Goal: Task Accomplishment & Management: Complete application form

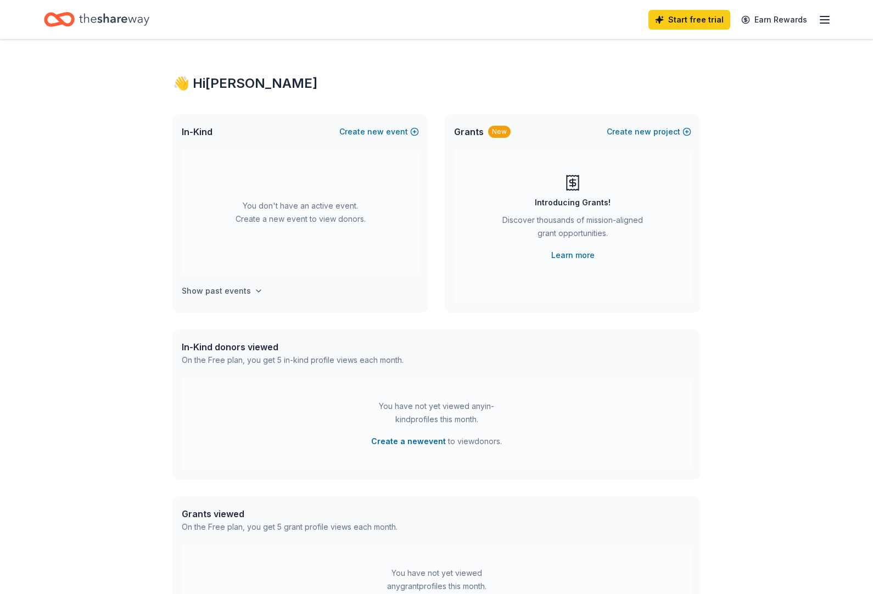
click at [231, 291] on h4 "Show past events" at bounding box center [216, 290] width 69 height 13
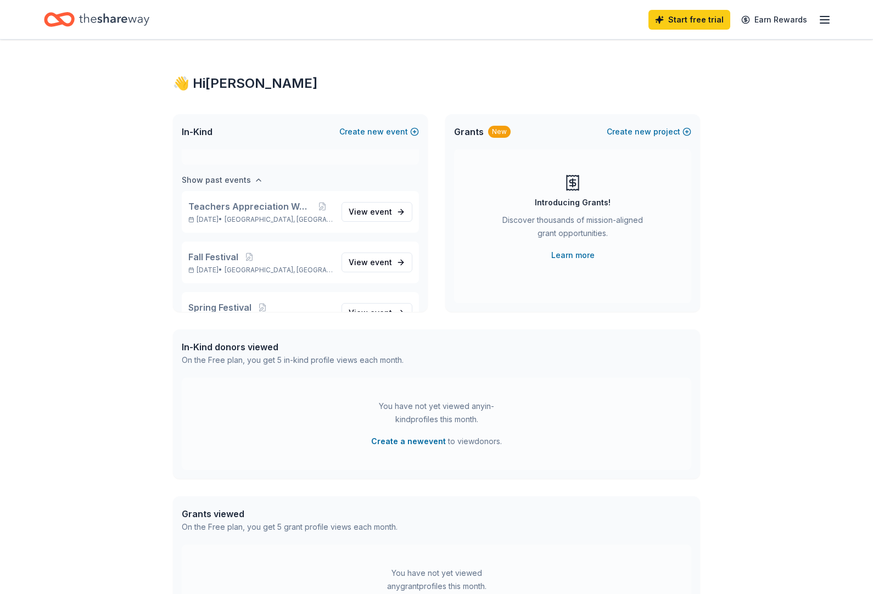
scroll to position [126, 0]
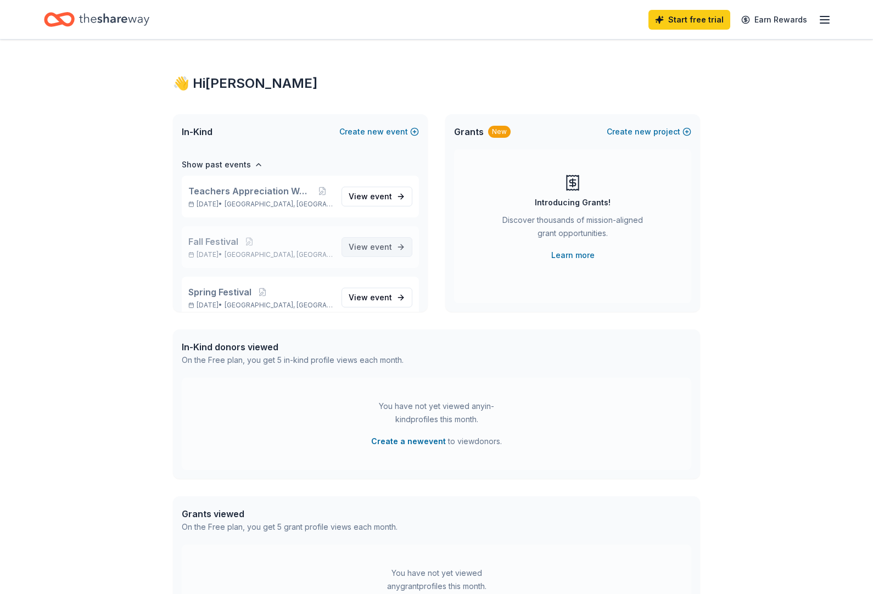
click at [384, 243] on span "event" at bounding box center [381, 246] width 22 height 9
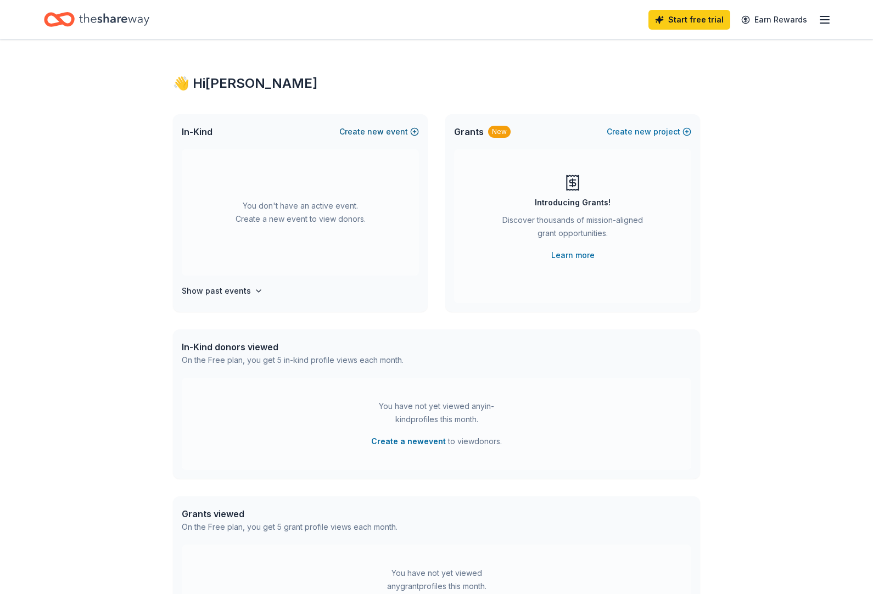
click at [378, 137] on span "new" at bounding box center [375, 131] width 16 height 13
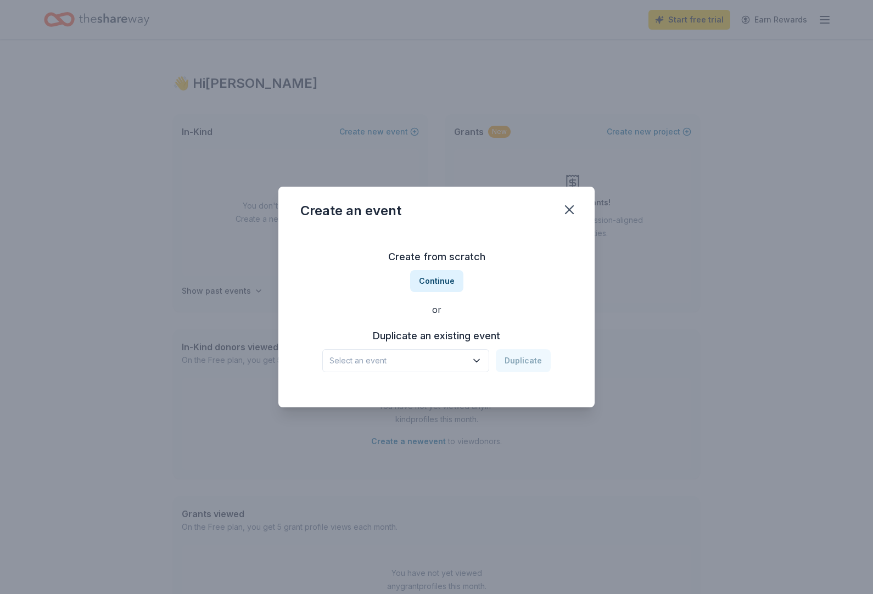
click at [386, 356] on span "Select an event" at bounding box center [397, 360] width 137 height 13
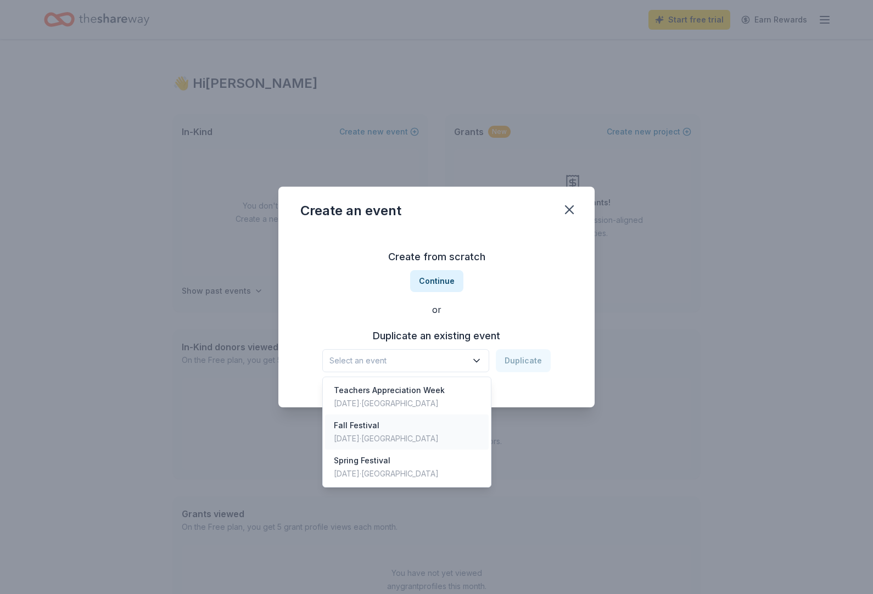
click at [355, 431] on div "Fall Festival" at bounding box center [386, 425] width 105 height 13
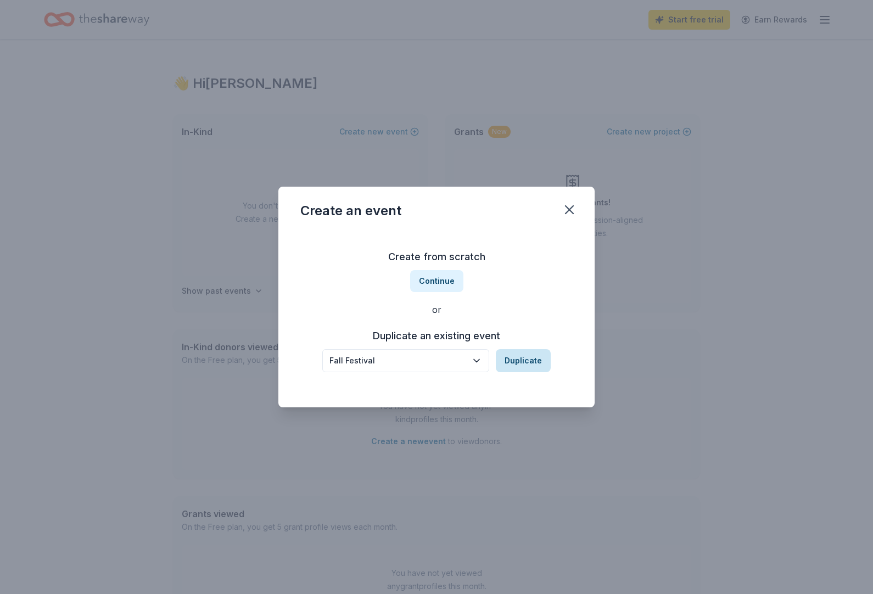
click at [516, 367] on button "Duplicate" at bounding box center [523, 360] width 55 height 23
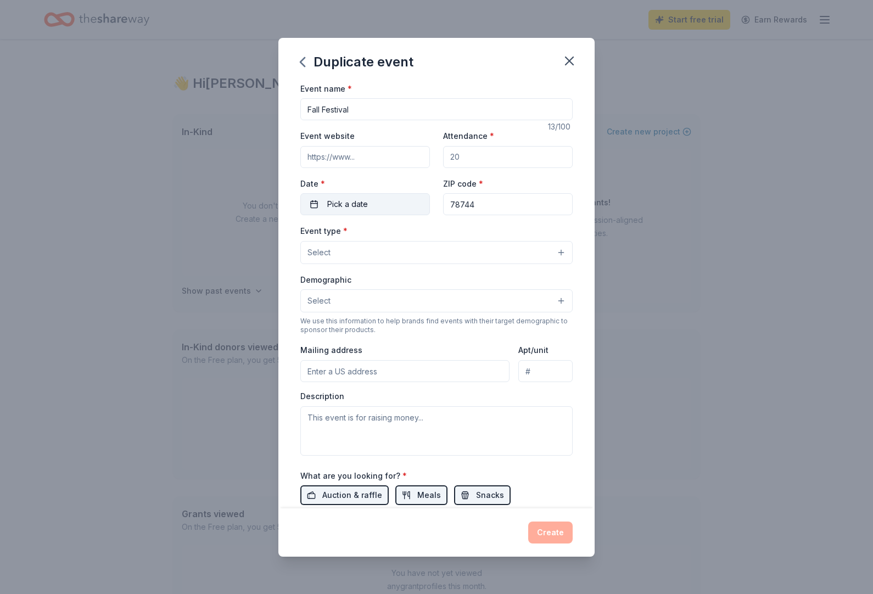
click at [363, 203] on span "Pick a date" at bounding box center [347, 204] width 41 height 13
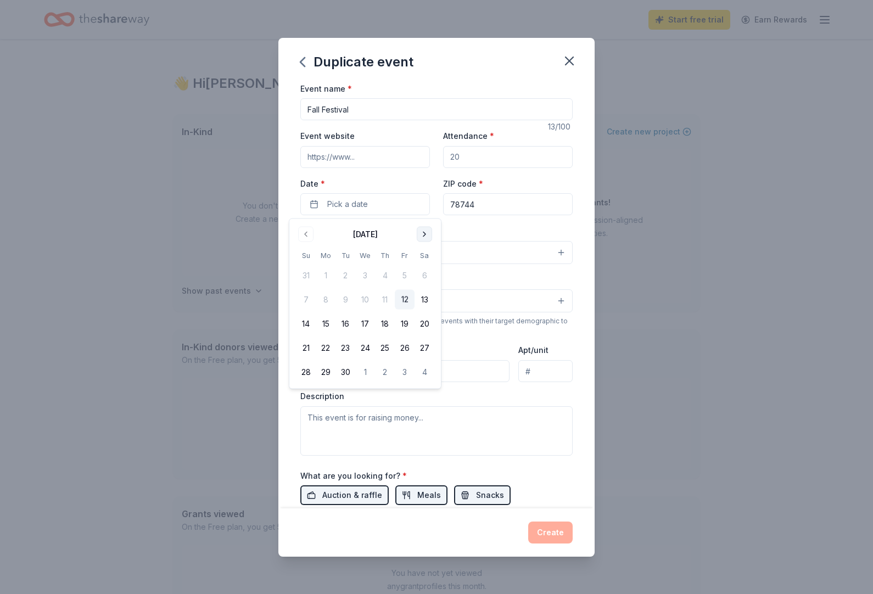
click at [428, 228] on button "Go to next month" at bounding box center [424, 234] width 15 height 15
click at [407, 350] on button "24" at bounding box center [405, 348] width 20 height 20
click at [424, 202] on span "button" at bounding box center [418, 204] width 13 height 13
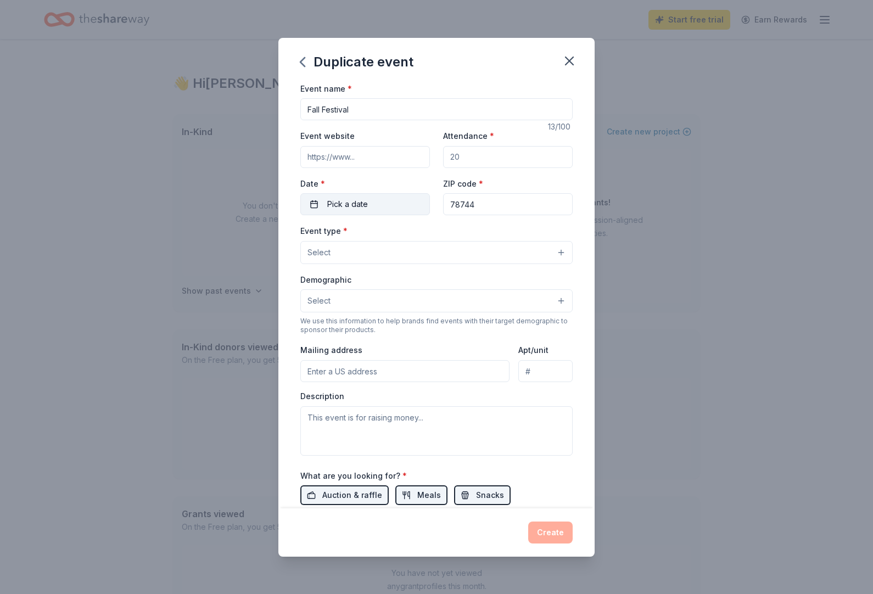
click at [386, 209] on button "Pick a date" at bounding box center [365, 204] width 130 height 22
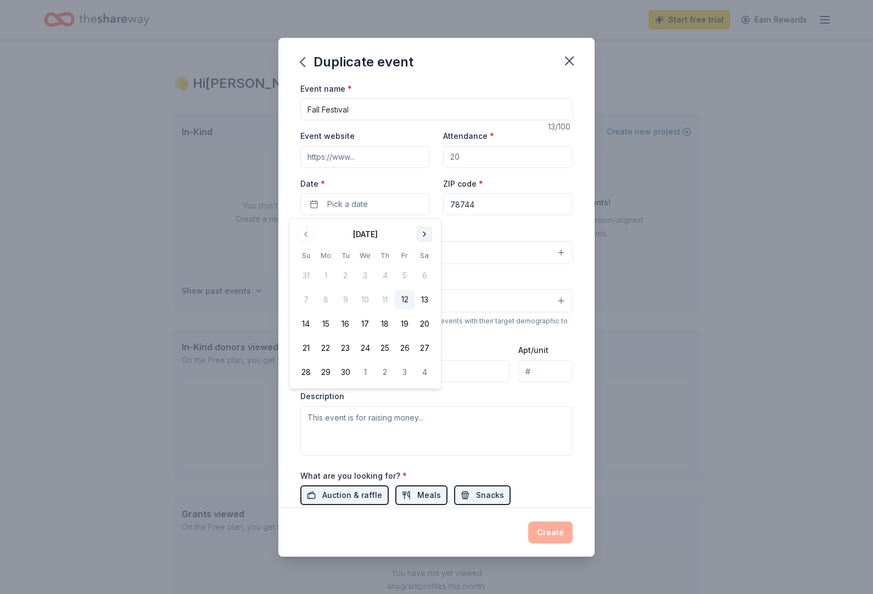
click at [423, 231] on button "Go to next month" at bounding box center [424, 234] width 15 height 15
click at [401, 347] on button "24" at bounding box center [405, 348] width 20 height 20
click at [405, 347] on button "24" at bounding box center [405, 348] width 20 height 20
click at [400, 339] on button "24" at bounding box center [405, 348] width 20 height 20
click at [407, 345] on button "24" at bounding box center [405, 348] width 20 height 20
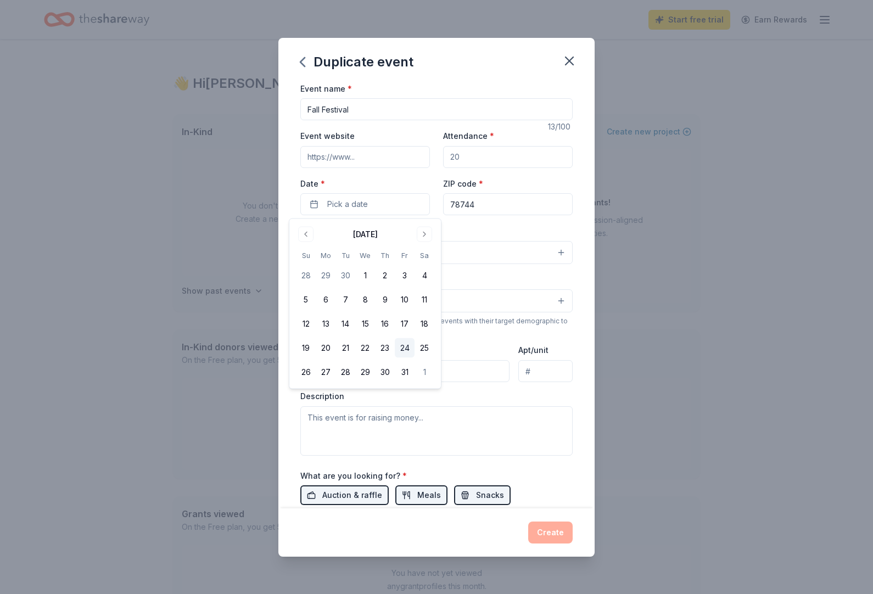
click at [408, 347] on button "24" at bounding box center [405, 348] width 20 height 20
click at [374, 438] on textarea at bounding box center [436, 430] width 272 height 49
click at [348, 254] on button "Select" at bounding box center [436, 252] width 272 height 23
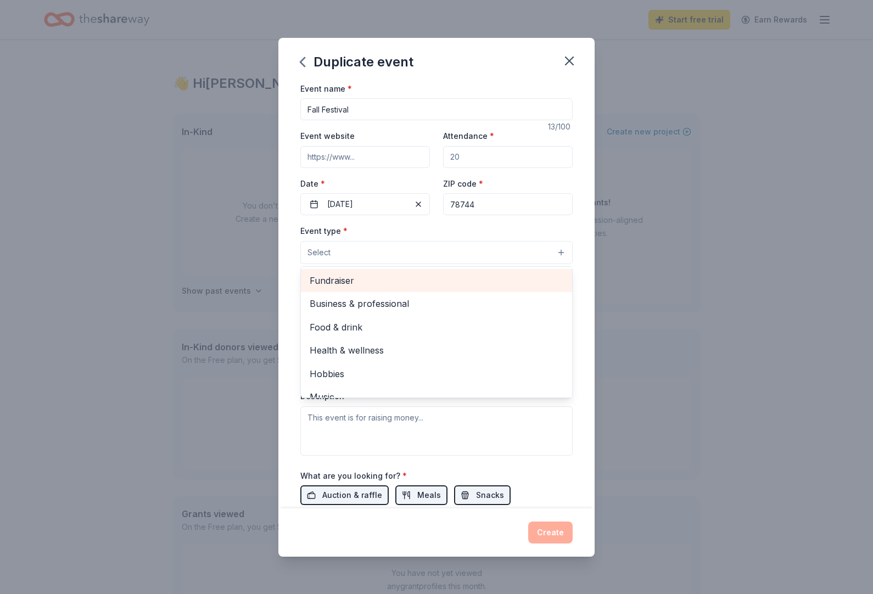
click at [333, 284] on span "Fundraiser" at bounding box center [437, 280] width 254 height 14
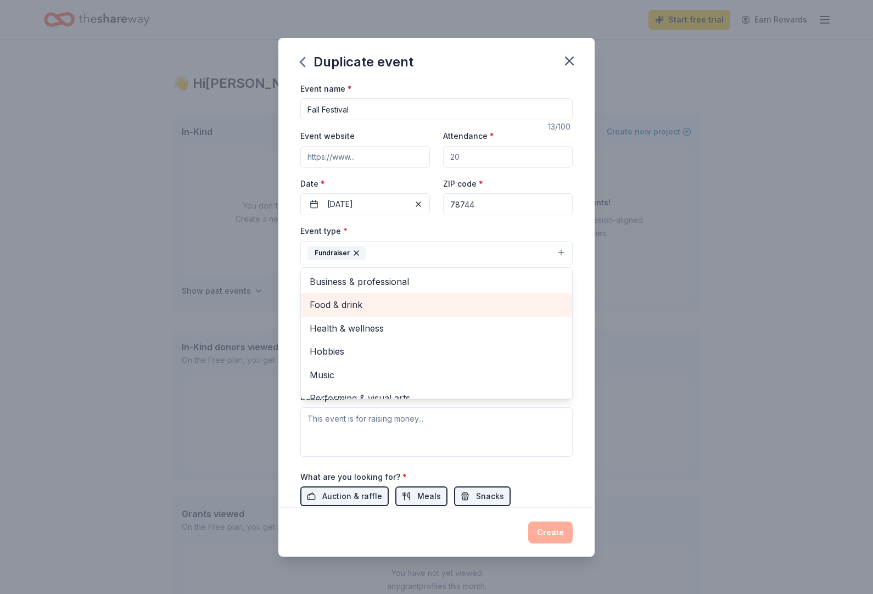
click at [344, 305] on span "Food & drink" at bounding box center [437, 305] width 254 height 14
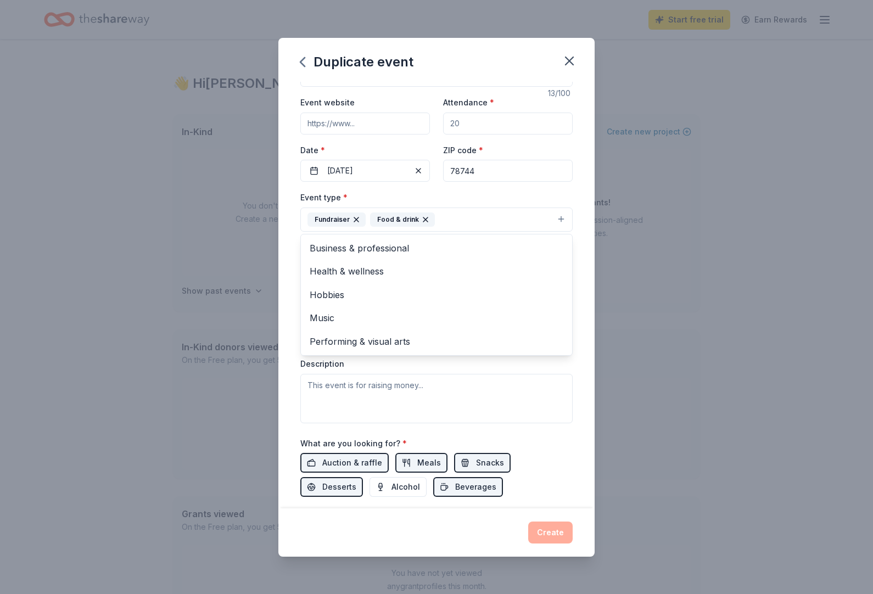
scroll to position [32, 0]
click at [404, 347] on span "Performing & visual arts" at bounding box center [437, 342] width 254 height 14
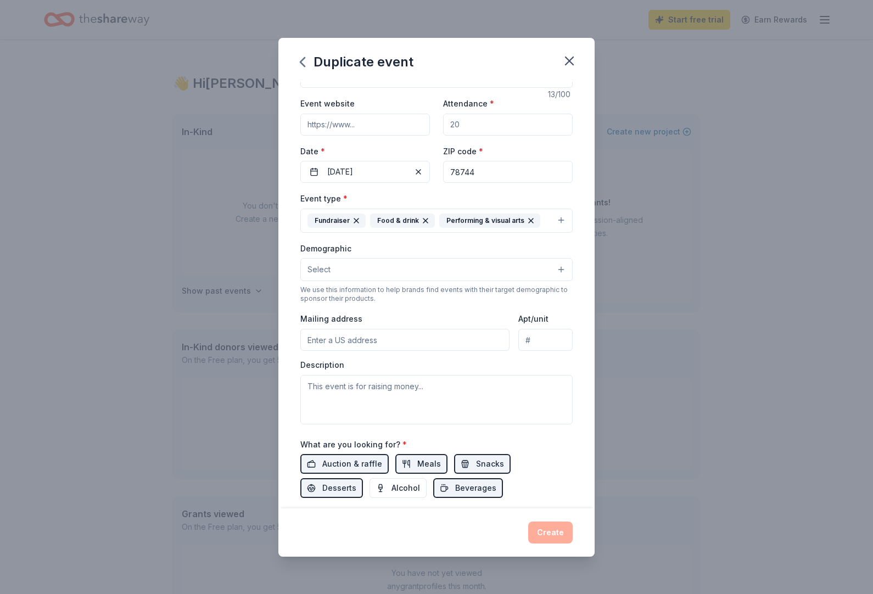
click at [354, 272] on button "Select" at bounding box center [436, 269] width 272 height 23
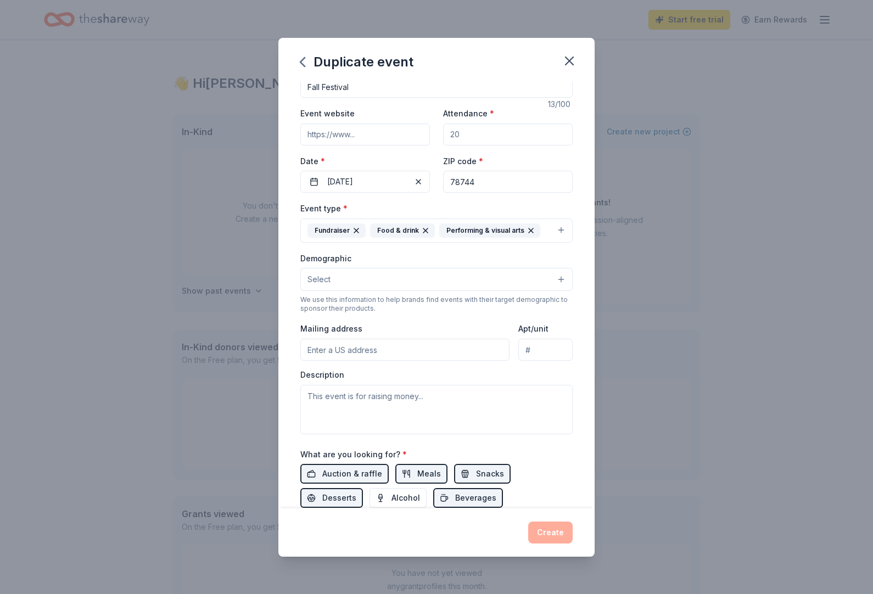
scroll to position [22, 0]
click at [387, 352] on input "Mailing address" at bounding box center [404, 350] width 209 height 22
click at [409, 403] on textarea at bounding box center [436, 409] width 272 height 49
type textarea "U"
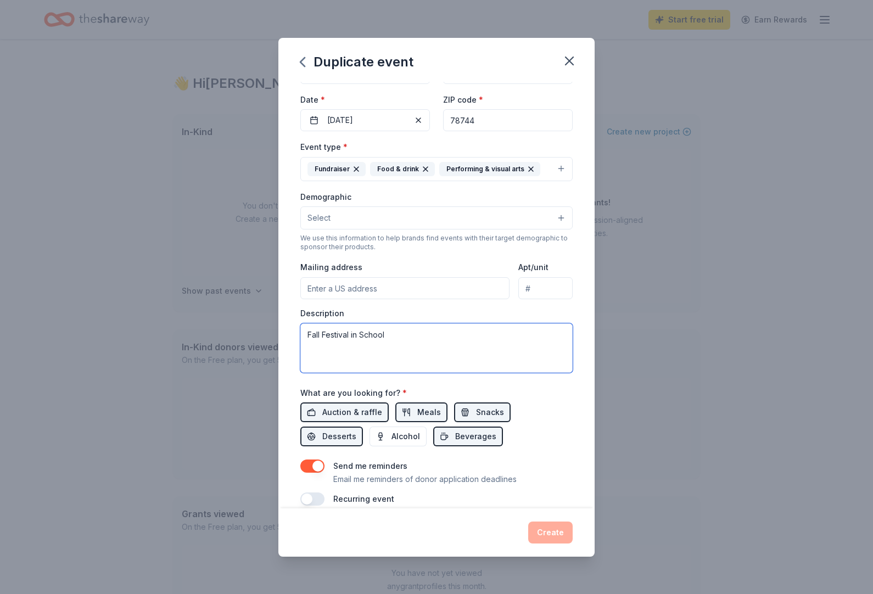
scroll to position [87, 0]
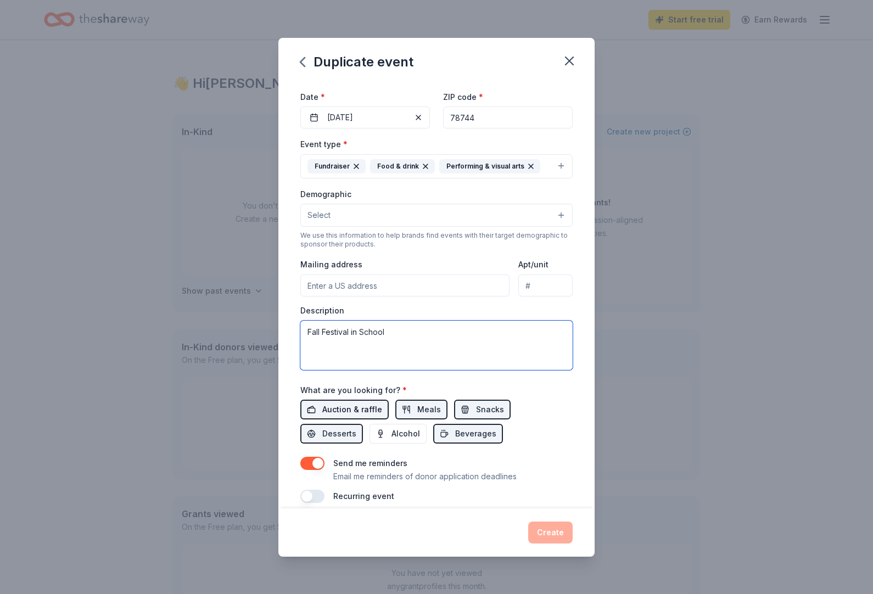
type textarea "Fall Festival in School"
click at [361, 405] on span "Auction & raffle" at bounding box center [352, 409] width 60 height 13
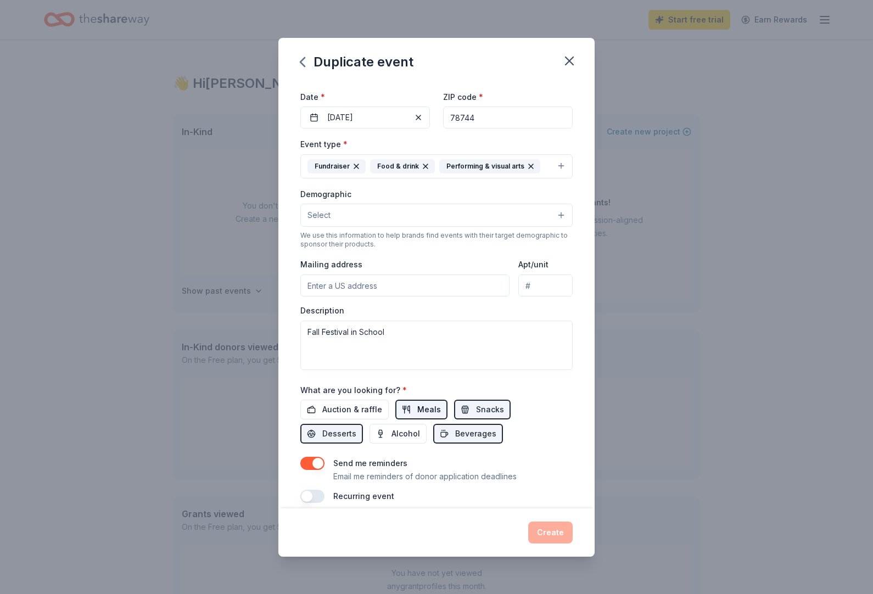
click at [432, 414] on span "Meals" at bounding box center [429, 409] width 24 height 13
click at [482, 414] on span "Snacks" at bounding box center [490, 409] width 28 height 13
click at [363, 424] on button "Desserts" at bounding box center [331, 434] width 63 height 20
click at [335, 412] on span "Auction & raffle" at bounding box center [352, 409] width 60 height 13
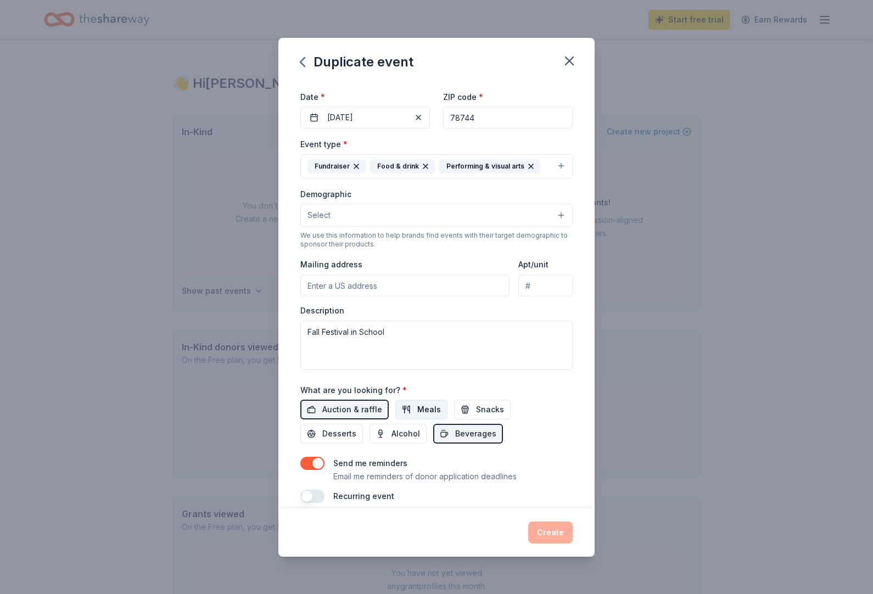
click at [423, 411] on span "Meals" at bounding box center [429, 409] width 24 height 13
click at [481, 410] on span "Snacks" at bounding box center [490, 409] width 28 height 13
click at [356, 427] on span "Desserts" at bounding box center [339, 433] width 34 height 13
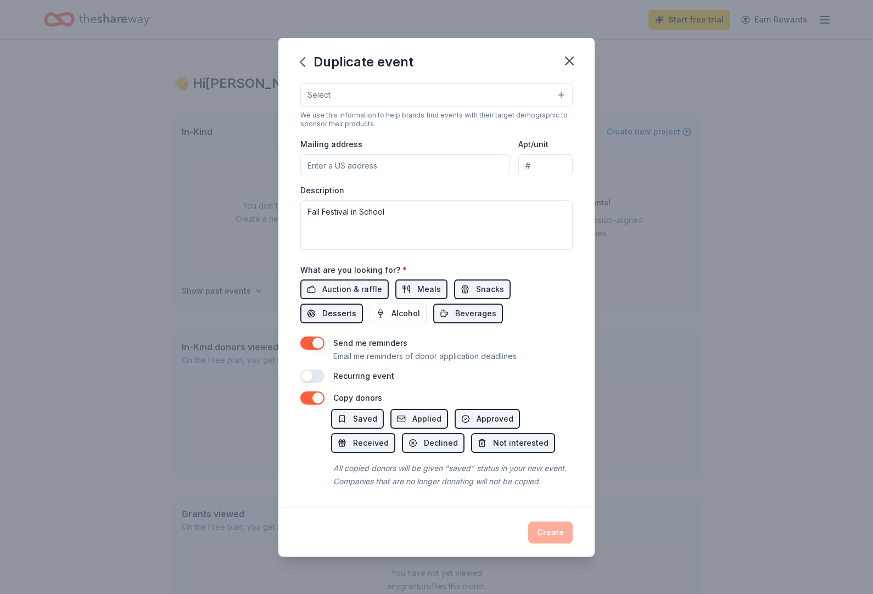
scroll to position [208, 0]
click at [549, 541] on div "Create" at bounding box center [436, 533] width 272 height 22
click at [548, 541] on div "Create" at bounding box center [436, 533] width 272 height 22
click at [551, 534] on div "Create" at bounding box center [436, 533] width 272 height 22
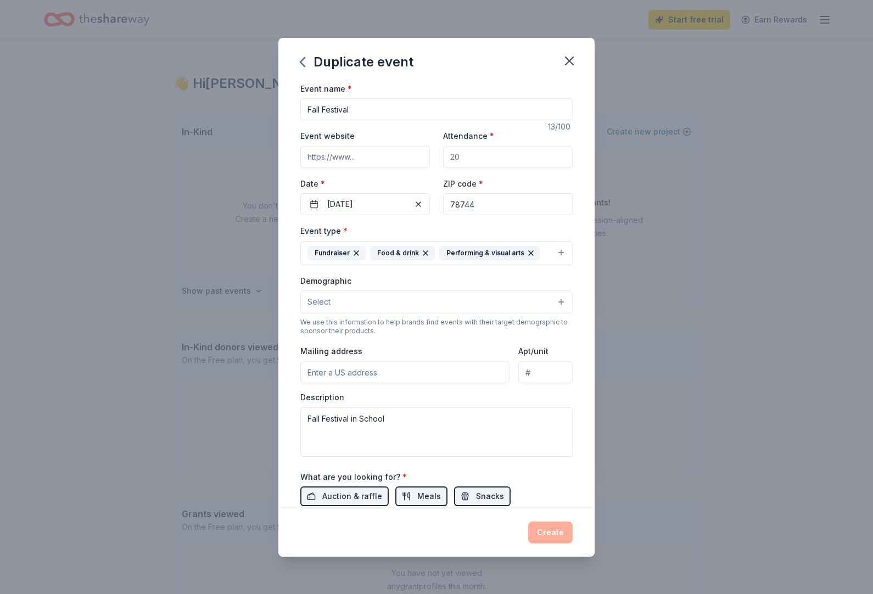
scroll to position [0, 0]
click at [509, 149] on input "Attendance *" at bounding box center [508, 157] width 130 height 22
type input "80"
click at [545, 534] on button "Create" at bounding box center [550, 533] width 44 height 22
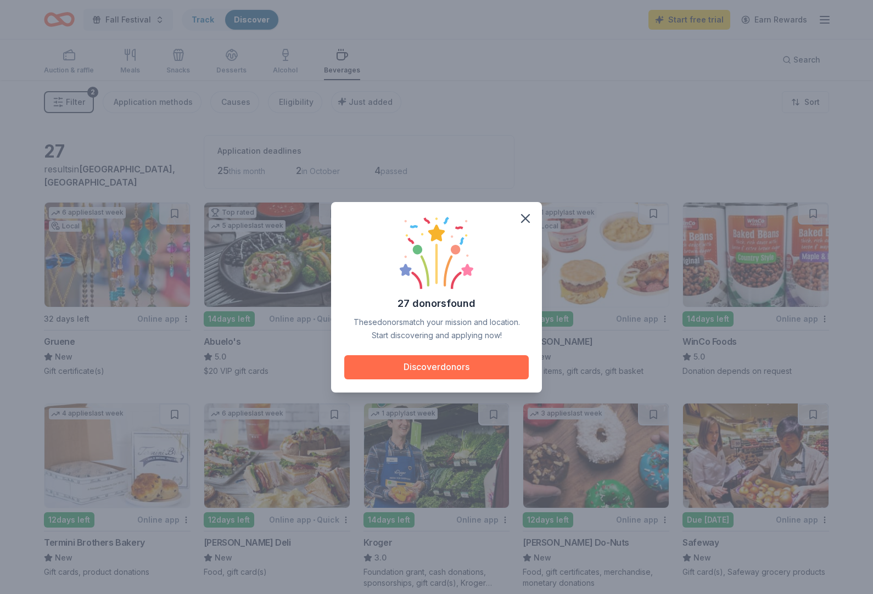
click at [492, 371] on button "Discover donors" at bounding box center [436, 367] width 184 height 24
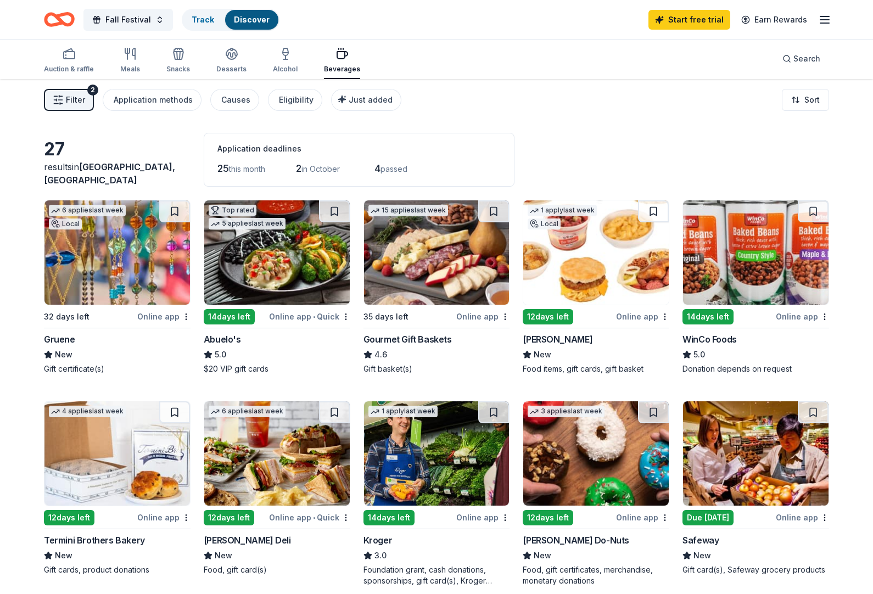
scroll to position [5, 0]
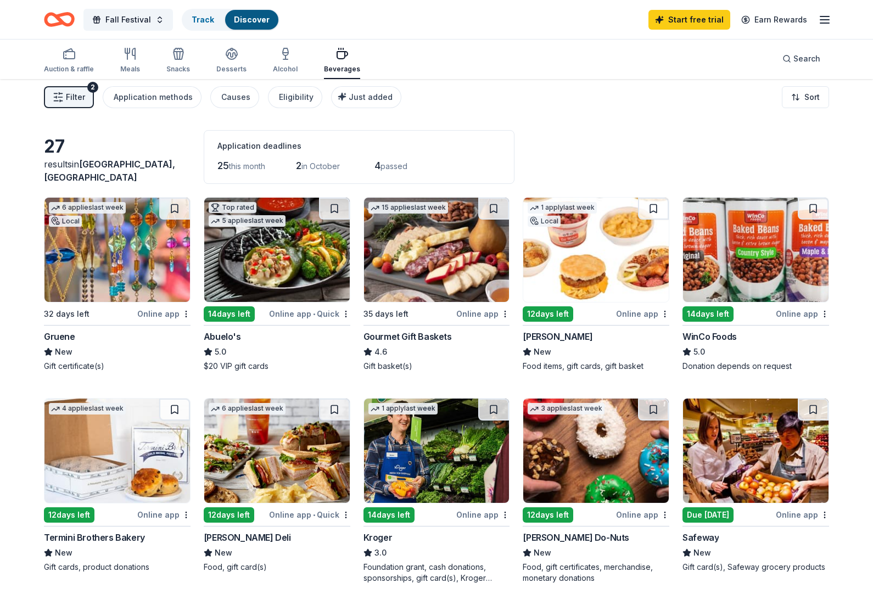
click at [90, 257] on img at bounding box center [116, 250] width 145 height 104
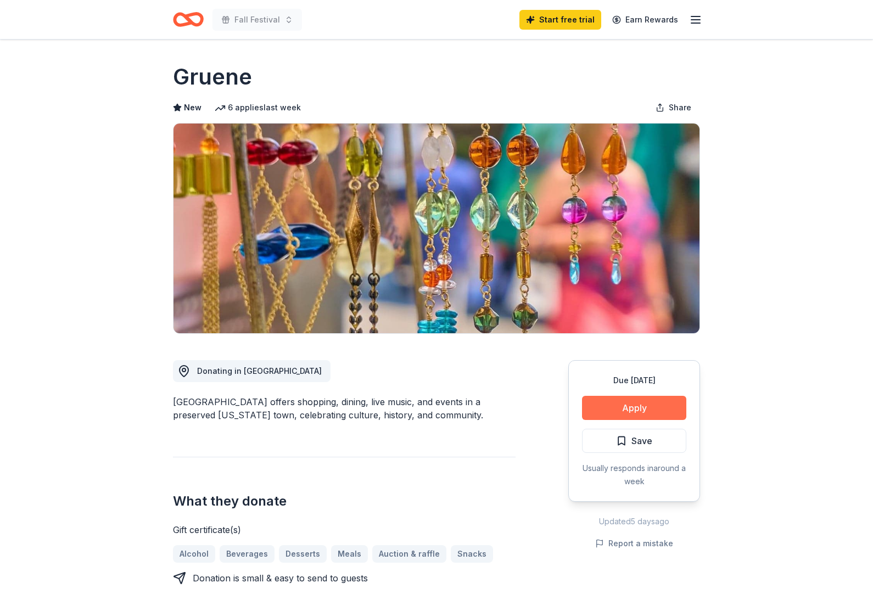
click at [664, 408] on button "Apply" at bounding box center [634, 408] width 104 height 24
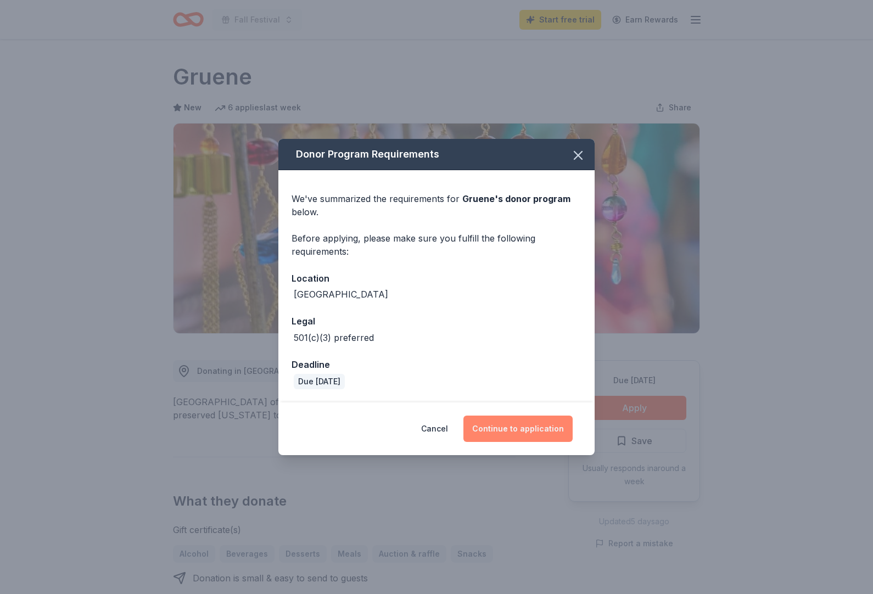
click at [557, 424] on button "Continue to application" at bounding box center [517, 429] width 109 height 26
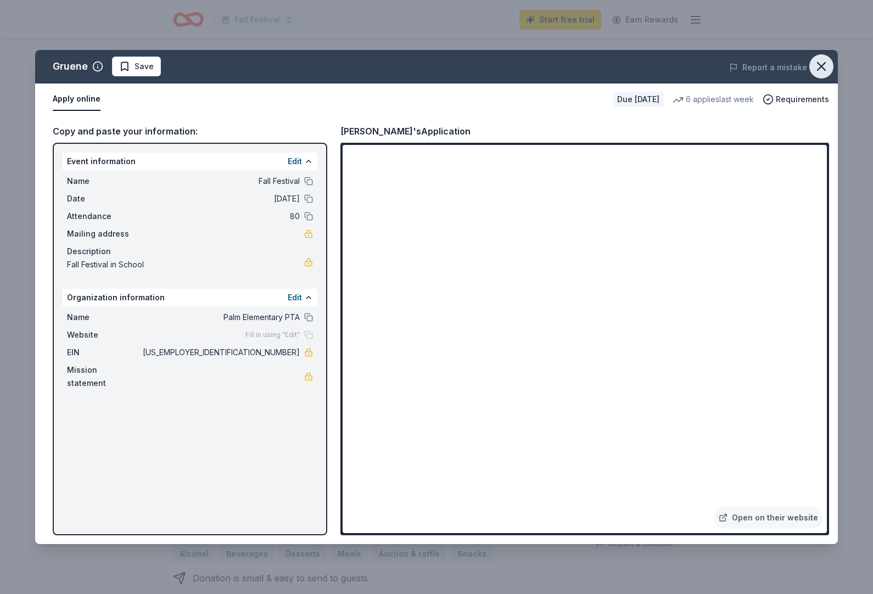
click at [825, 63] on icon "button" at bounding box center [821, 67] width 8 height 8
